Goal: Feedback & Contribution: Contribute content

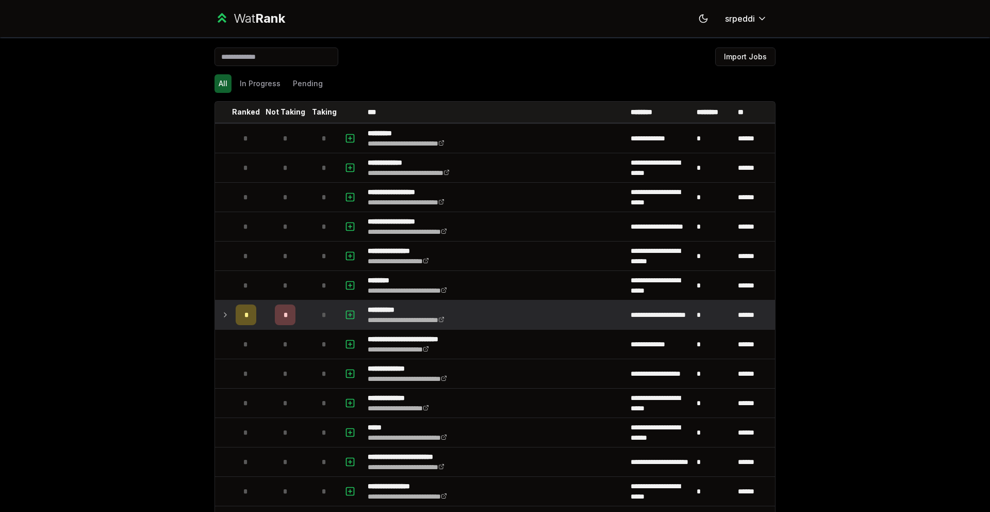
click at [222, 313] on icon at bounding box center [225, 314] width 8 height 12
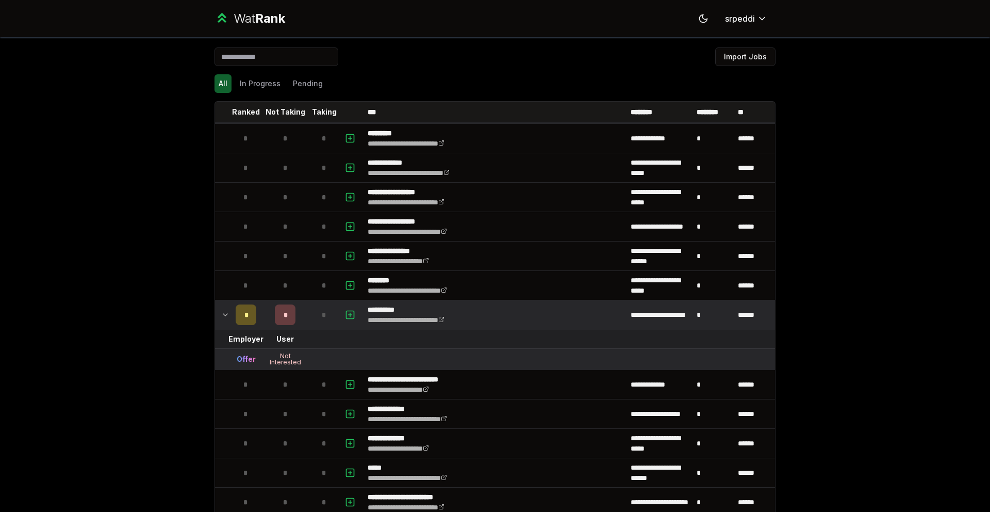
click at [222, 313] on icon at bounding box center [225, 314] width 8 height 12
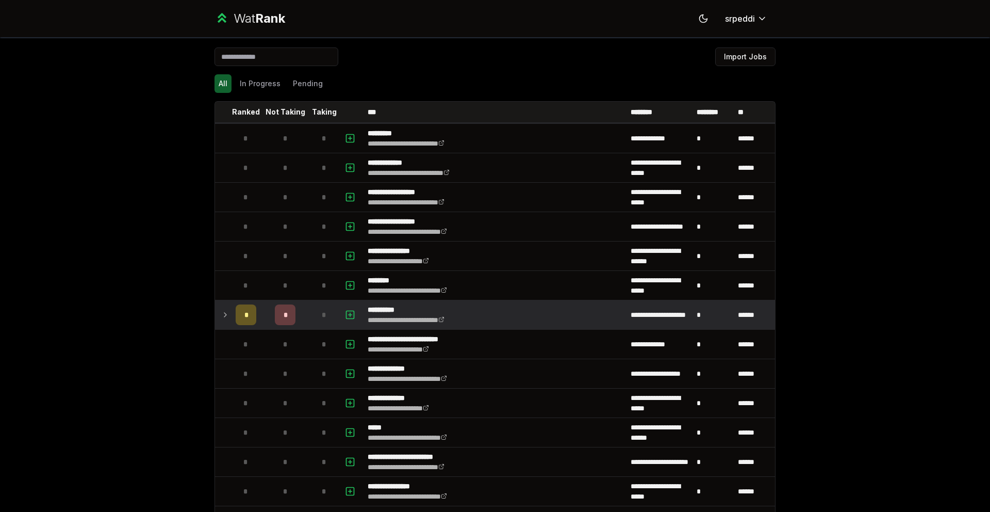
click at [222, 313] on icon at bounding box center [225, 314] width 8 height 12
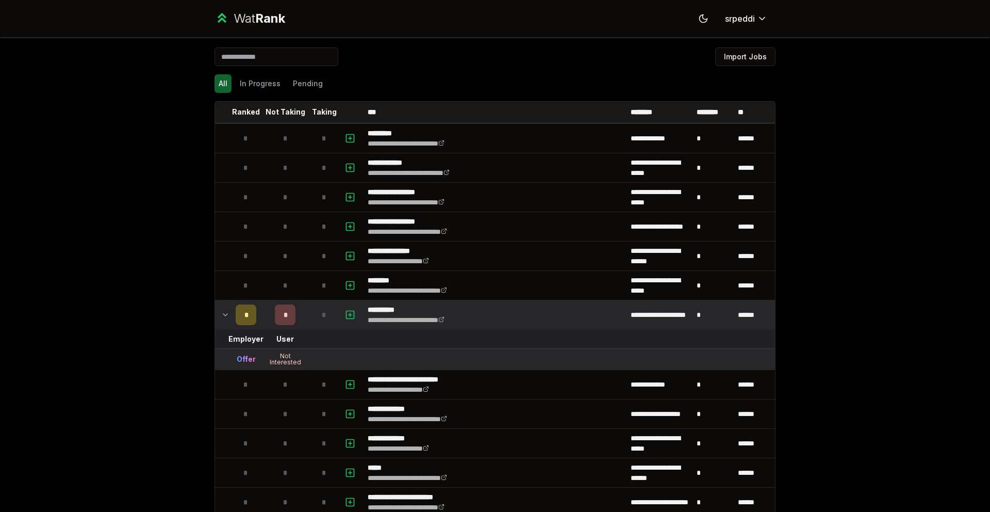
click at [223, 313] on icon at bounding box center [225, 314] width 8 height 12
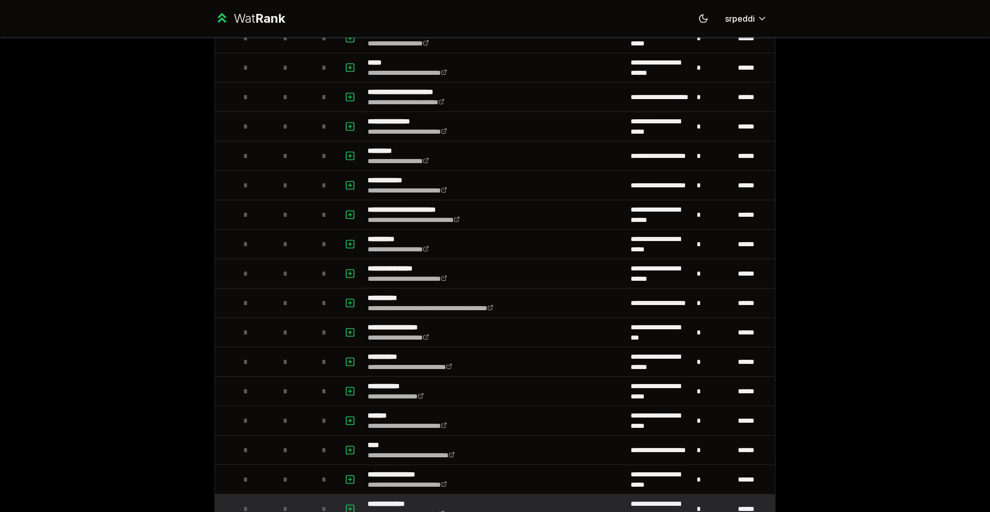
scroll to position [517, 0]
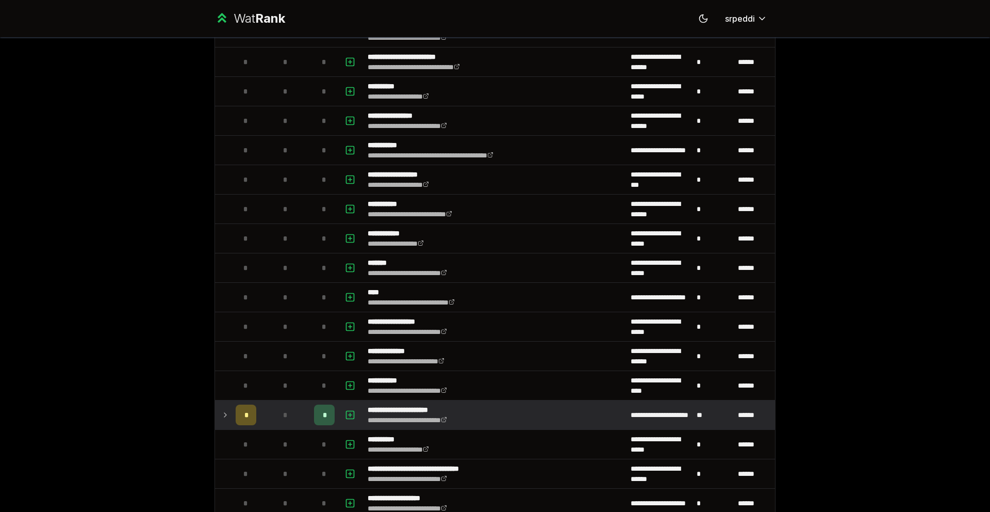
click at [221, 413] on icon at bounding box center [225, 415] width 8 height 12
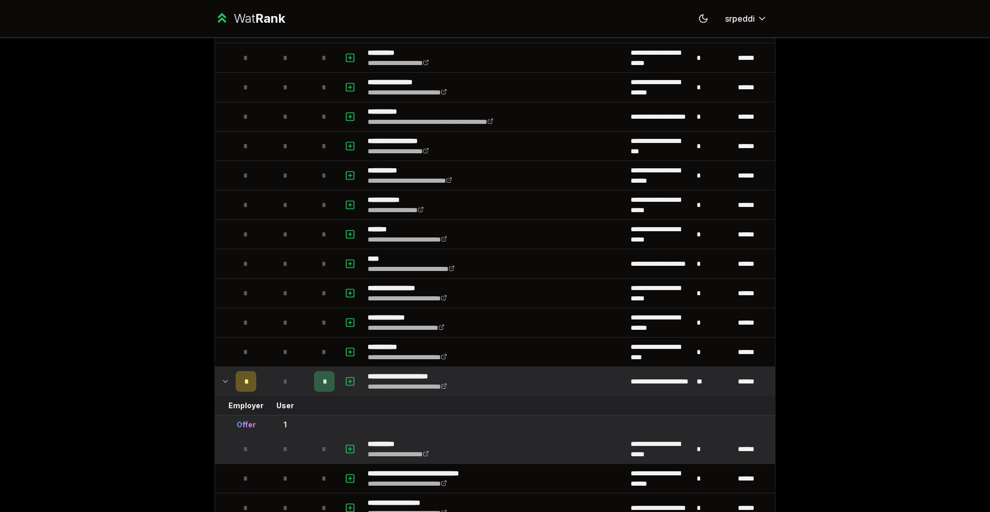
scroll to position [608, 0]
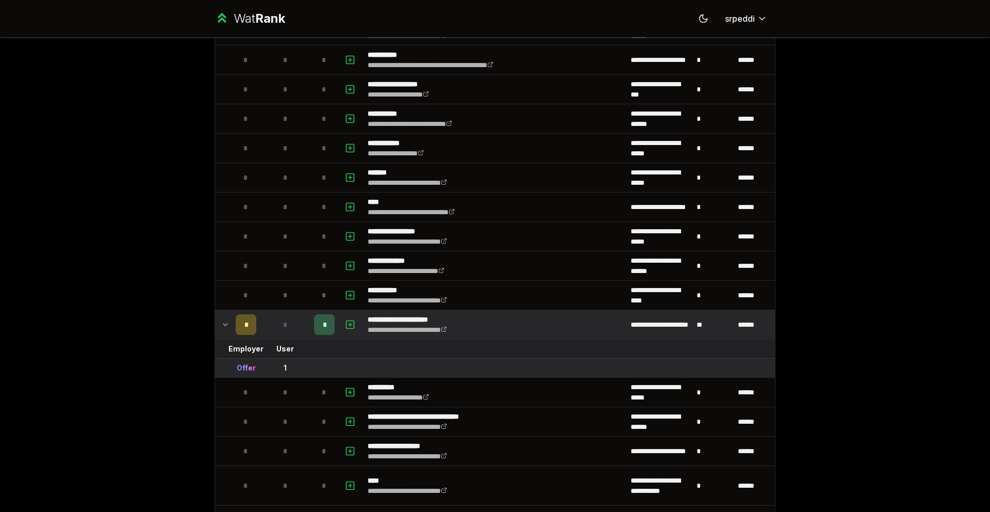
click at [352, 322] on button "button" at bounding box center [350, 324] width 14 height 17
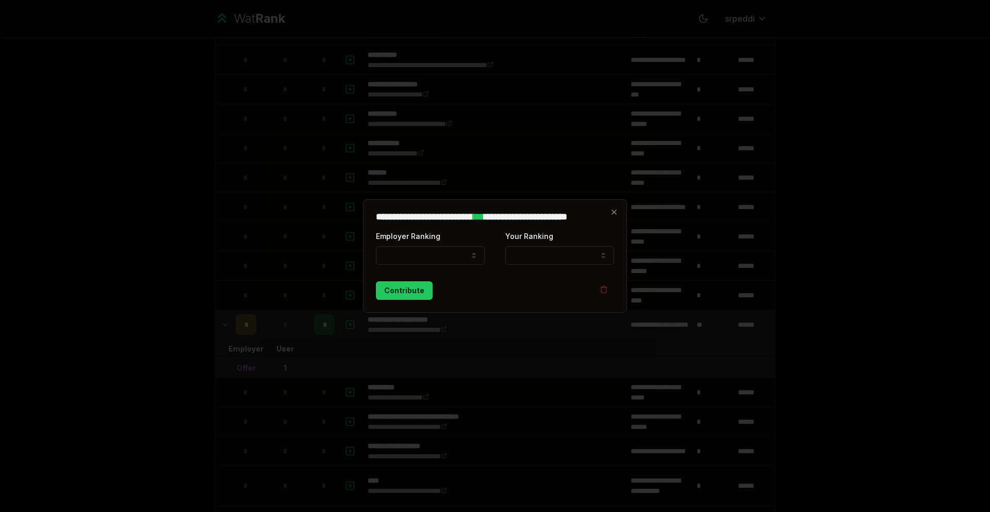
select select
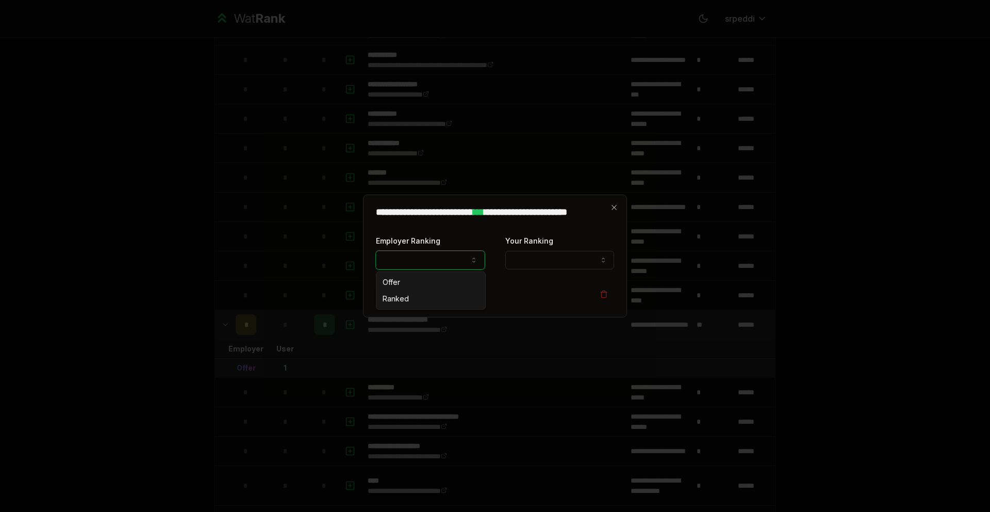
click at [443, 255] on button "Employer Ranking" at bounding box center [430, 260] width 109 height 19
select select "*****"
click at [537, 255] on button "Your Ranking" at bounding box center [560, 260] width 109 height 19
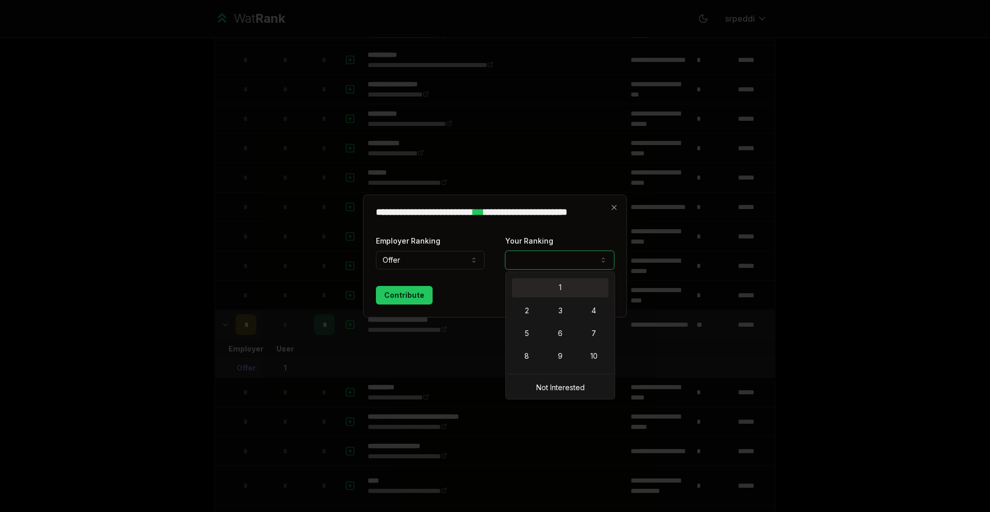
select select "*"
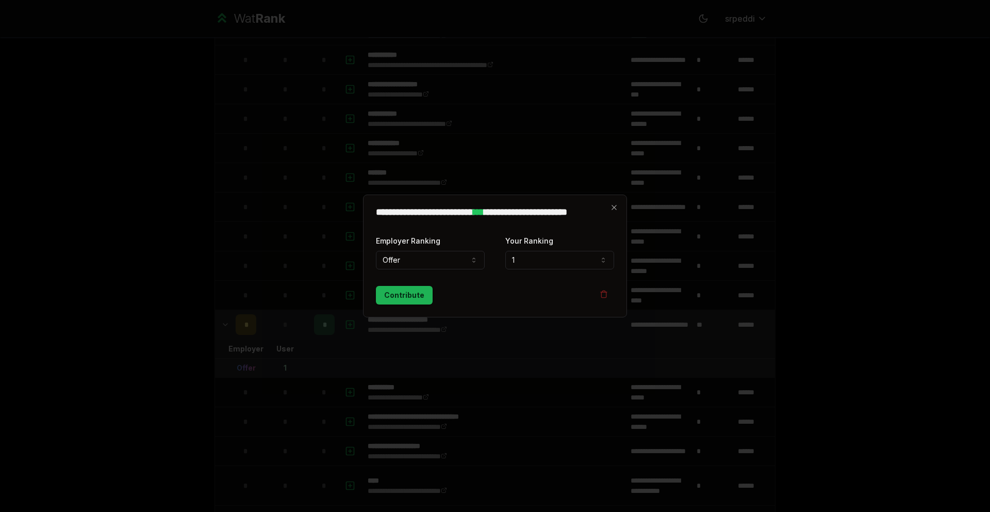
click at [421, 297] on button "Contribute" at bounding box center [404, 295] width 57 height 19
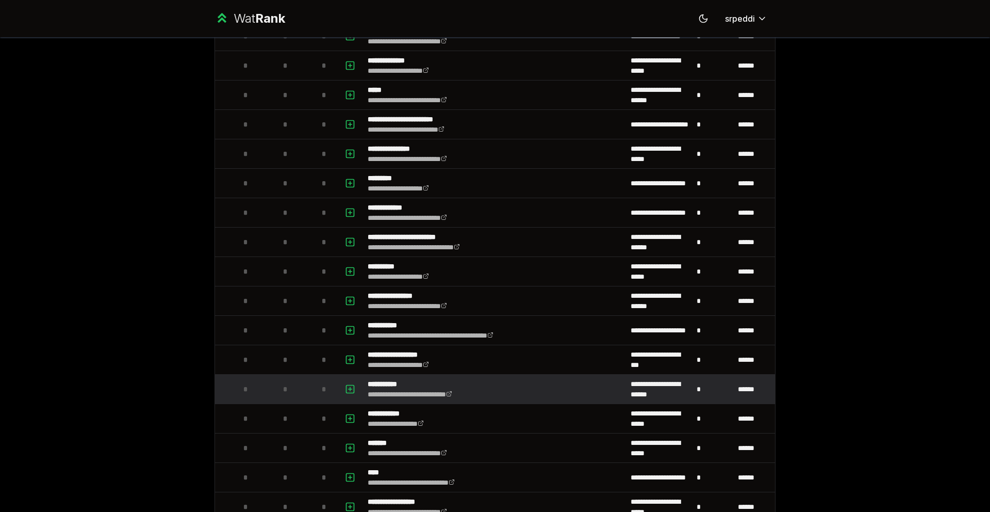
scroll to position [658, 0]
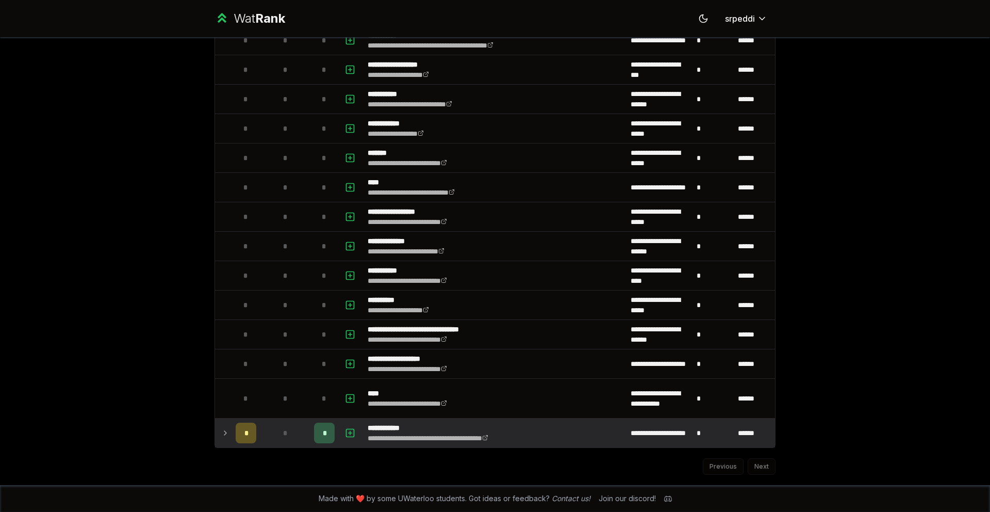
click at [225, 433] on icon at bounding box center [225, 433] width 8 height 12
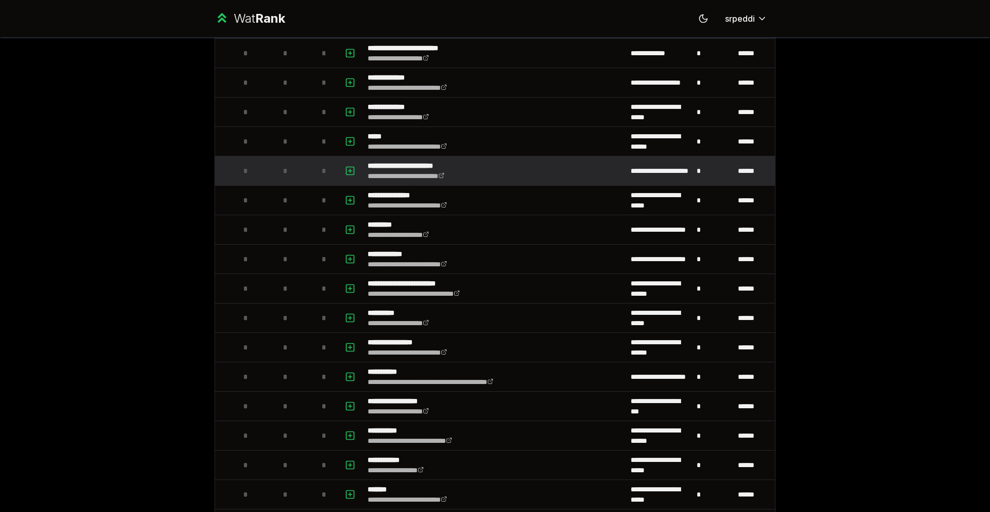
scroll to position [0, 0]
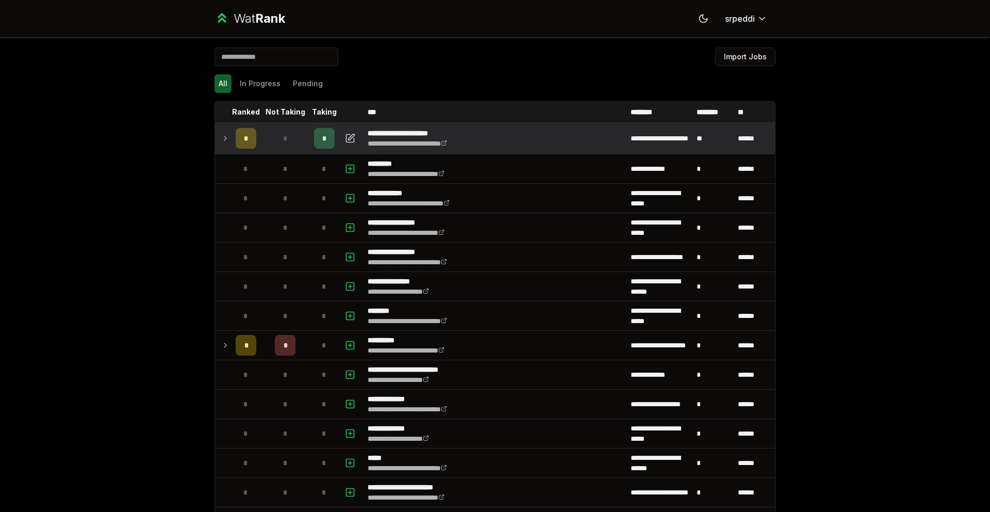
click at [226, 136] on td at bounding box center [223, 138] width 17 height 29
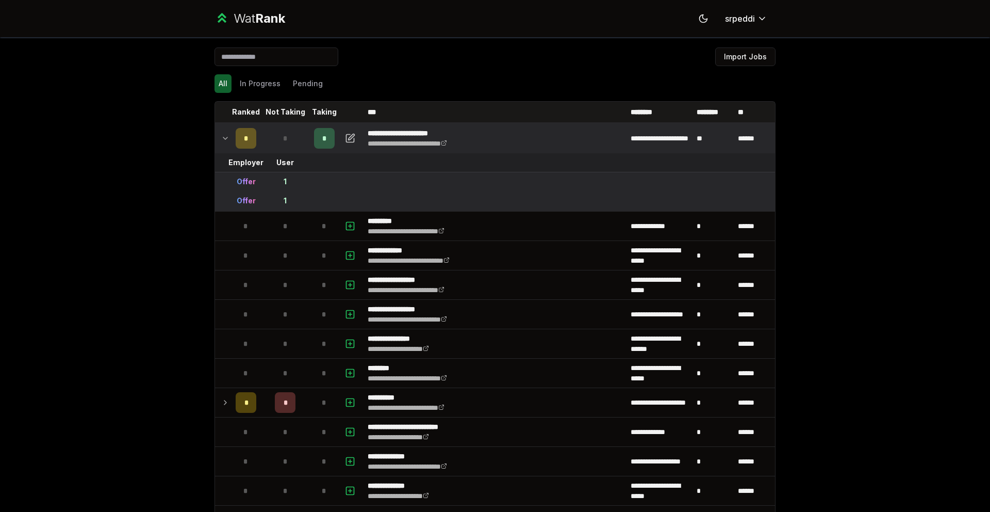
click at [223, 136] on icon at bounding box center [225, 138] width 8 height 12
